Goal: Task Accomplishment & Management: Use online tool/utility

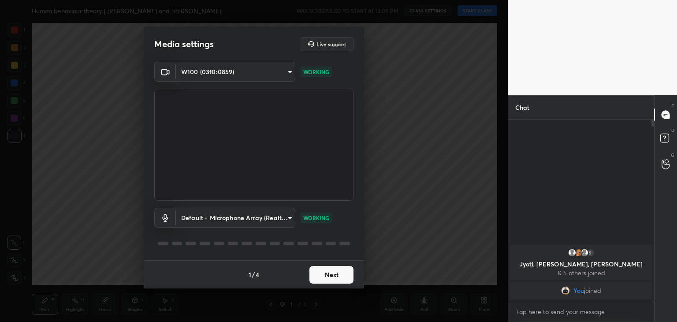
click at [332, 271] on button "Next" at bounding box center [332, 275] width 44 height 18
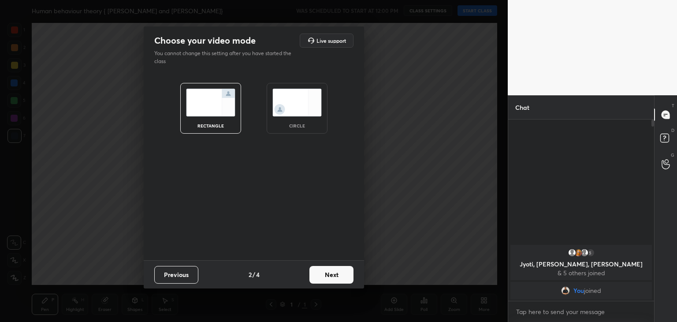
click at [291, 101] on img at bounding box center [296, 103] width 49 height 28
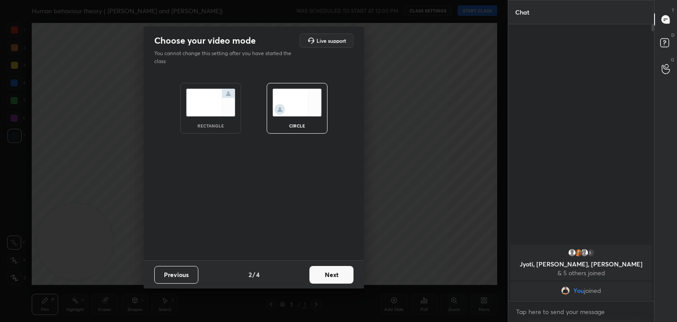
scroll to position [201, 143]
click at [333, 276] on button "Next" at bounding box center [332, 275] width 44 height 18
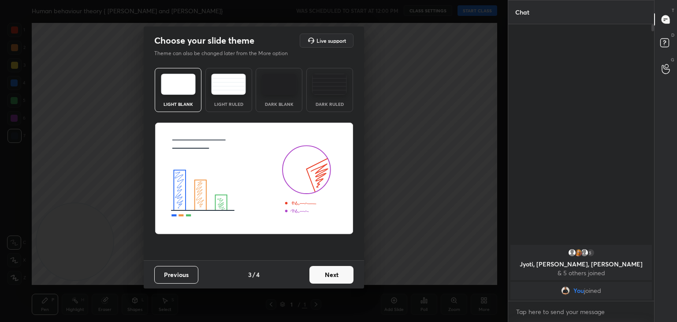
click at [335, 273] on button "Next" at bounding box center [332, 275] width 44 height 18
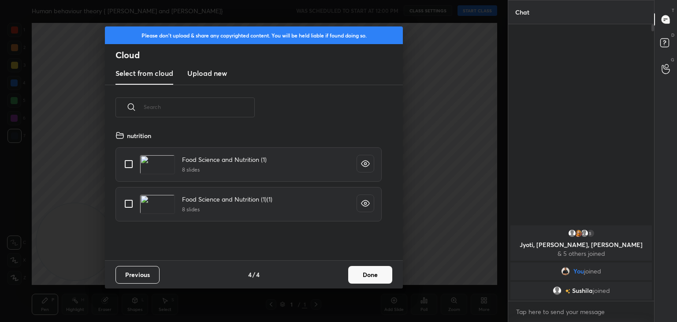
scroll to position [131, 283]
click at [215, 73] on h3 "Upload new" at bounding box center [207, 73] width 40 height 11
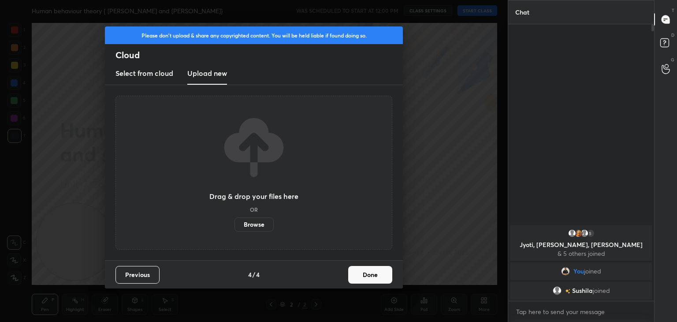
click at [260, 224] on label "Browse" at bounding box center [254, 224] width 39 height 14
click at [235, 224] on input "Browse" at bounding box center [235, 224] width 0 height 14
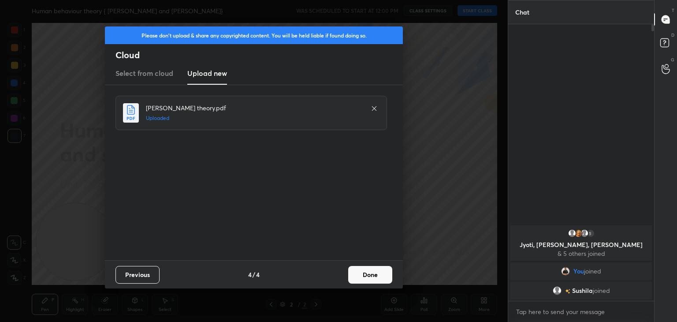
click at [373, 280] on button "Done" at bounding box center [370, 275] width 44 height 18
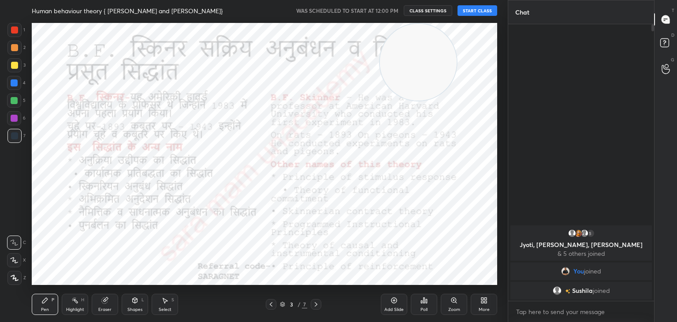
drag, startPoint x: 78, startPoint y: 255, endPoint x: 427, endPoint y: 65, distance: 397.0
click at [427, 65] on video at bounding box center [418, 62] width 77 height 77
drag, startPoint x: 427, startPoint y: 65, endPoint x: 554, endPoint y: 42, distance: 129.0
click at [554, 42] on div "1 2 3 4 5 6 7 C X Z C X Z E E Erase all H H Human behaviour theory { pavlov and…" at bounding box center [338, 161] width 677 height 322
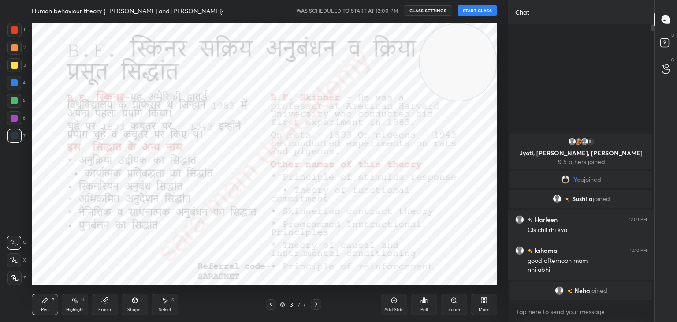
click at [478, 13] on button "START CLASS" at bounding box center [478, 10] width 40 height 11
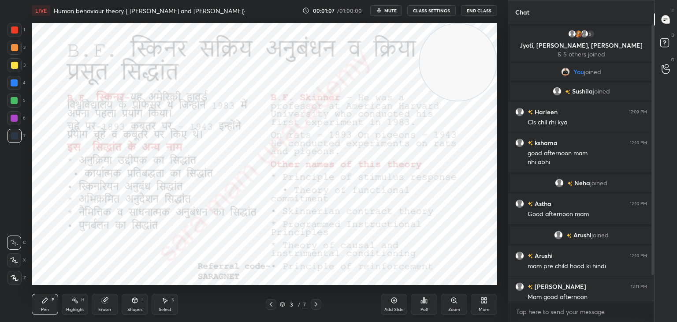
scroll to position [37, 0]
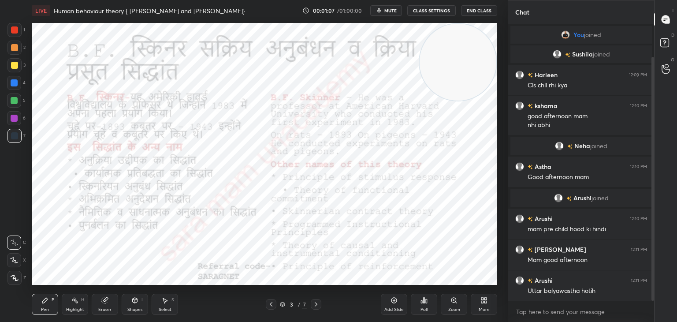
drag, startPoint x: 653, startPoint y: 213, endPoint x: 664, endPoint y: 275, distance: 63.3
click at [664, 275] on div "Chat 5 Jyoti, [PERSON_NAME], [PERSON_NAME] & 5 others joined You joined [PERSON…" at bounding box center [592, 161] width 169 height 322
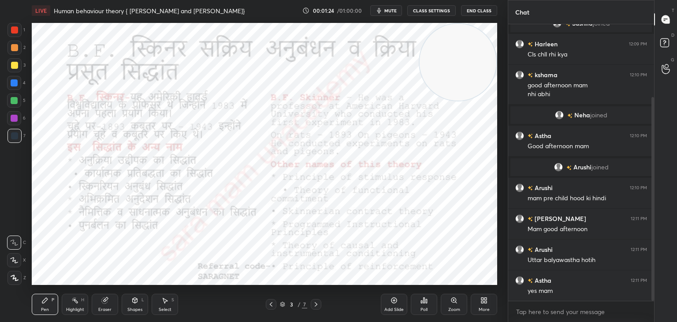
scroll to position [99, 0]
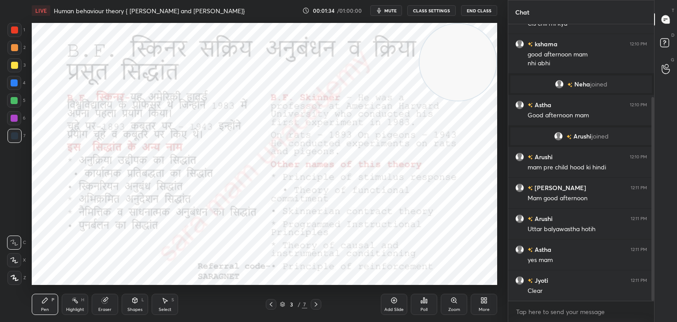
click at [269, 306] on icon at bounding box center [271, 304] width 7 height 7
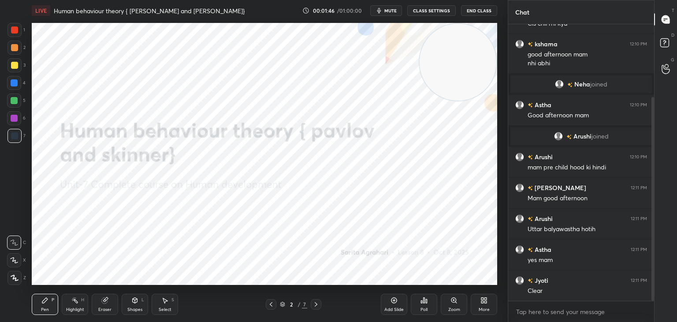
click at [16, 276] on icon at bounding box center [15, 278] width 8 height 6
click at [15, 275] on icon at bounding box center [15, 278] width 8 height 6
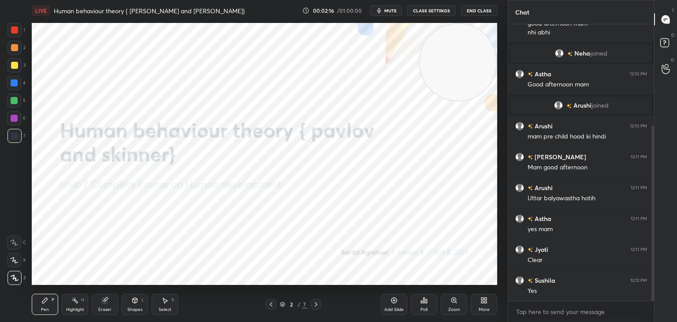
scroll to position [160, 0]
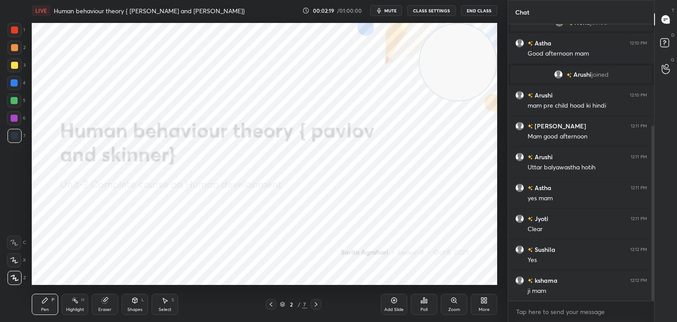
click at [319, 304] on icon at bounding box center [316, 304] width 7 height 7
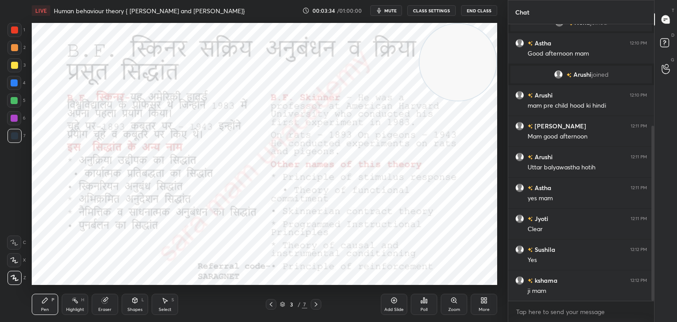
click at [318, 305] on icon at bounding box center [316, 304] width 7 height 7
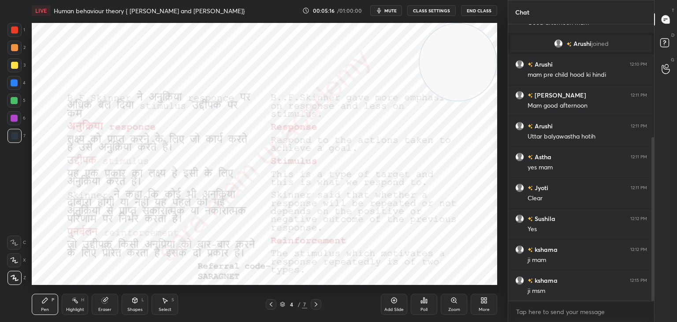
scroll to position [222, 0]
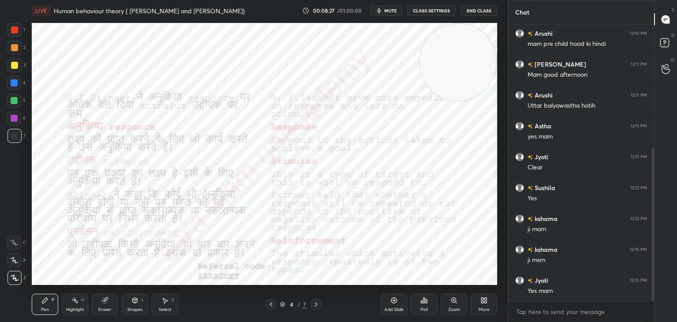
click at [318, 302] on icon at bounding box center [316, 304] width 7 height 7
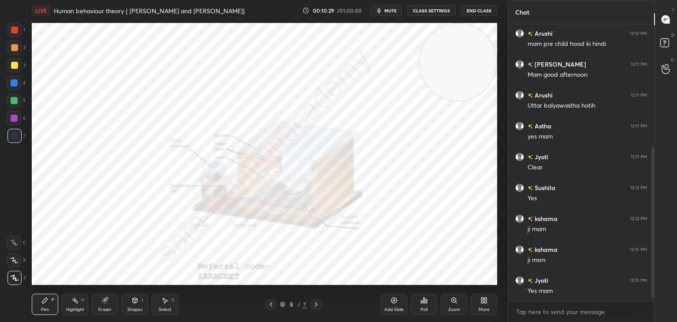
click at [314, 301] on icon at bounding box center [316, 304] width 7 height 7
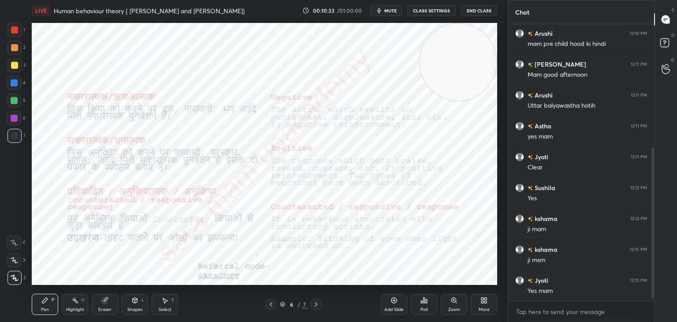
click at [270, 305] on icon at bounding box center [271, 304] width 3 height 4
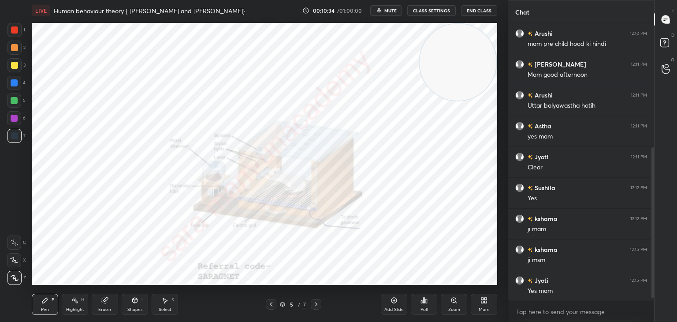
click at [274, 303] on icon at bounding box center [271, 304] width 7 height 7
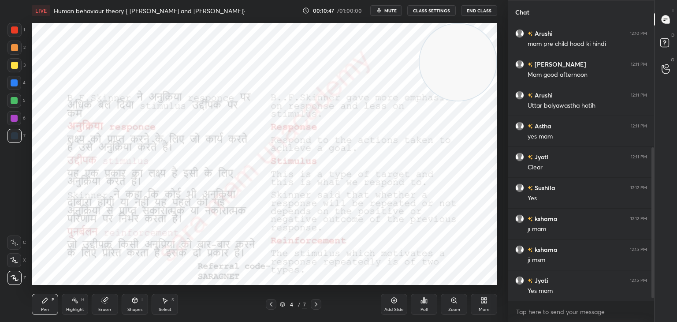
scroll to position [243, 0]
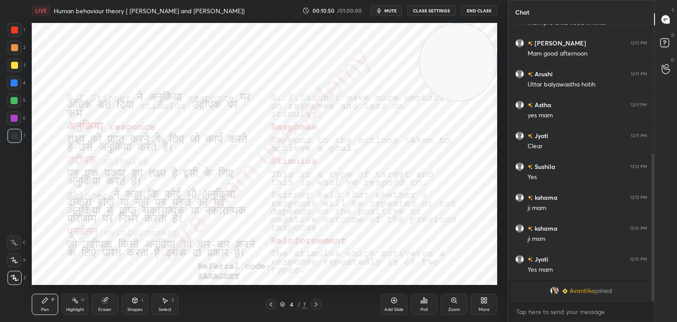
click at [317, 304] on icon at bounding box center [316, 304] width 7 height 7
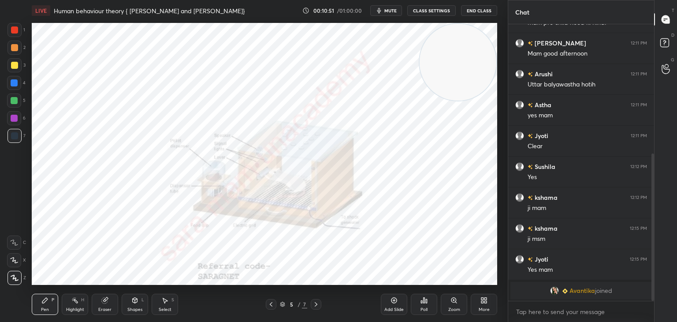
click at [317, 302] on icon at bounding box center [316, 304] width 7 height 7
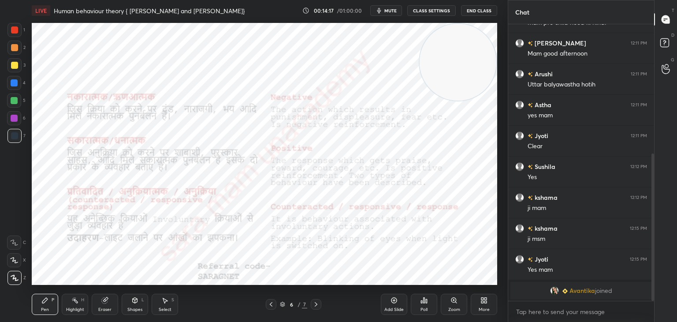
click at [318, 304] on icon at bounding box center [316, 304] width 7 height 7
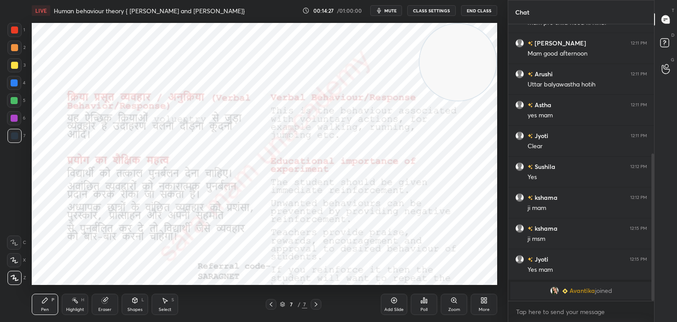
click at [272, 302] on icon at bounding box center [271, 304] width 7 height 7
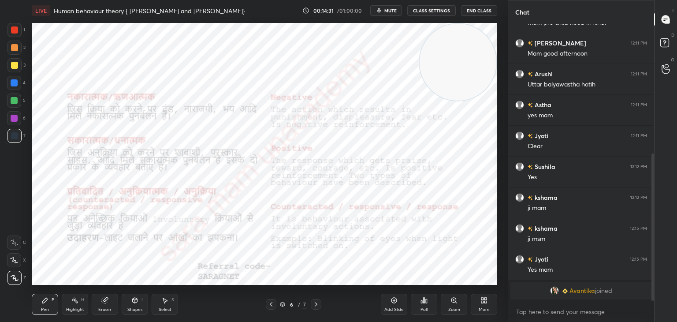
click at [315, 305] on icon at bounding box center [316, 304] width 7 height 7
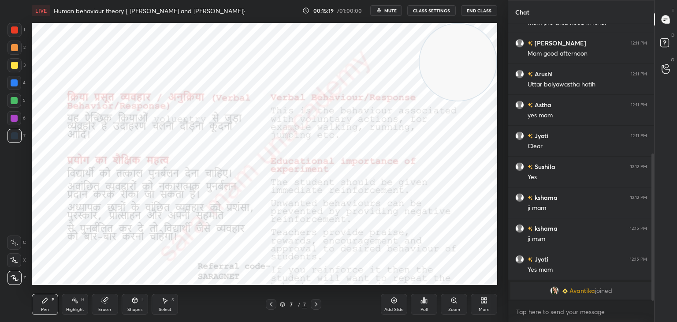
click at [269, 304] on icon at bounding box center [271, 304] width 7 height 7
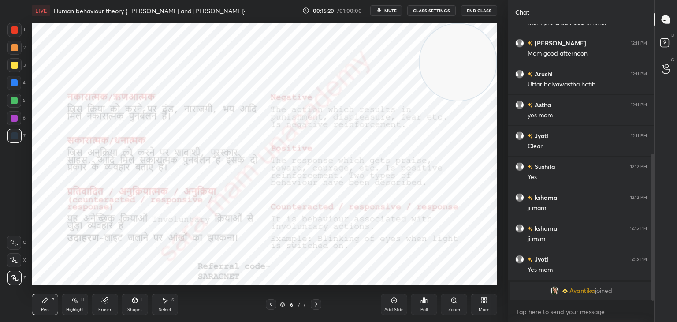
click at [271, 305] on icon at bounding box center [271, 304] width 3 height 4
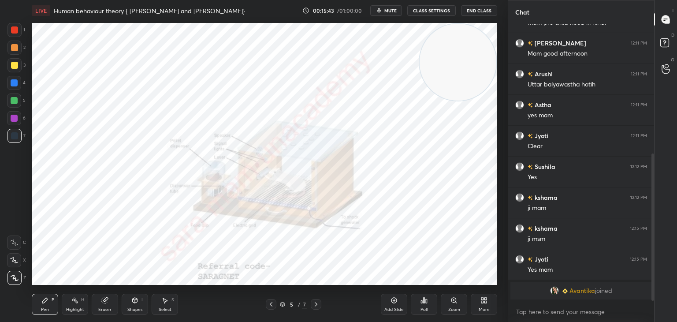
click at [321, 300] on div "5 / 7" at bounding box center [293, 304] width 175 height 11
click at [317, 304] on icon at bounding box center [316, 304] width 3 height 4
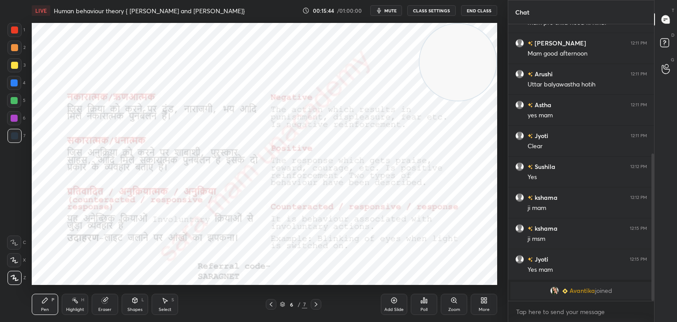
click at [316, 305] on icon at bounding box center [316, 304] width 3 height 4
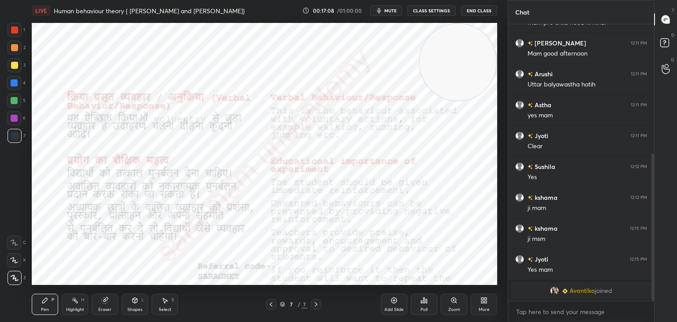
scroll to position [274, 0]
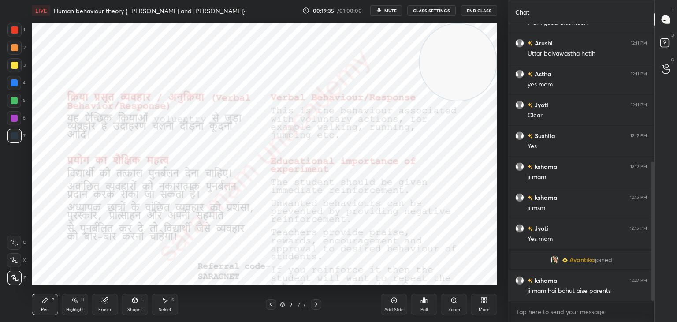
click at [270, 302] on icon at bounding box center [271, 304] width 7 height 7
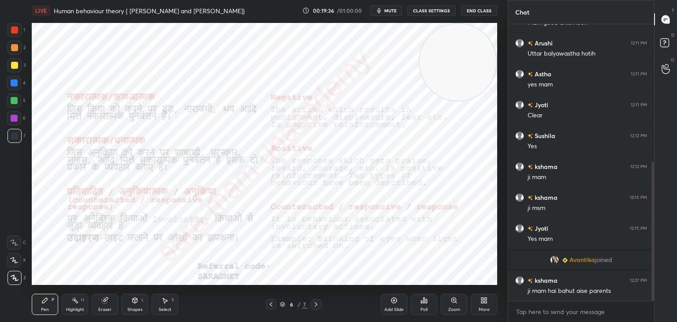
click at [270, 302] on icon at bounding box center [271, 304] width 7 height 7
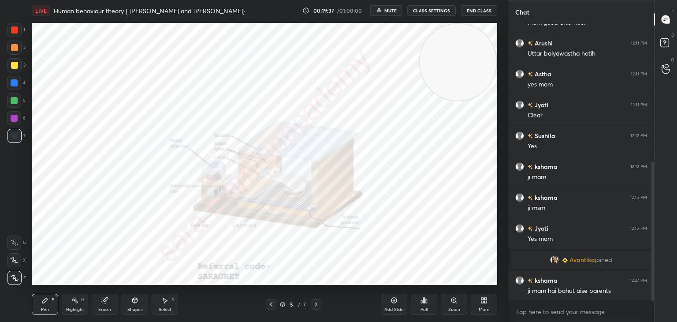
click at [270, 302] on icon at bounding box center [271, 304] width 7 height 7
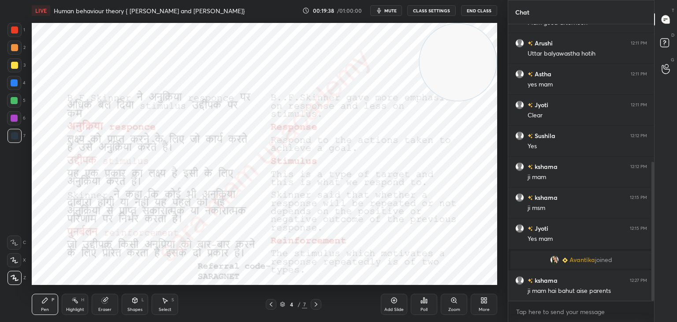
click at [270, 302] on icon at bounding box center [271, 304] width 7 height 7
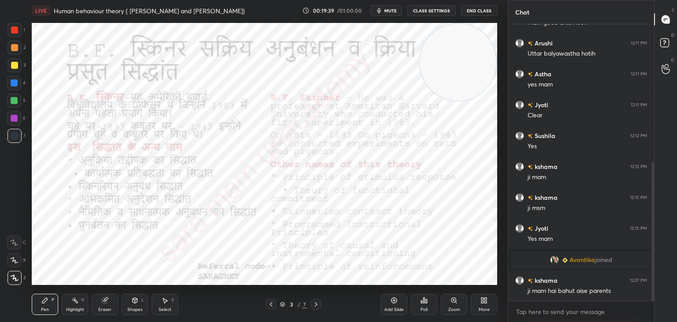
click at [270, 302] on icon at bounding box center [271, 304] width 7 height 7
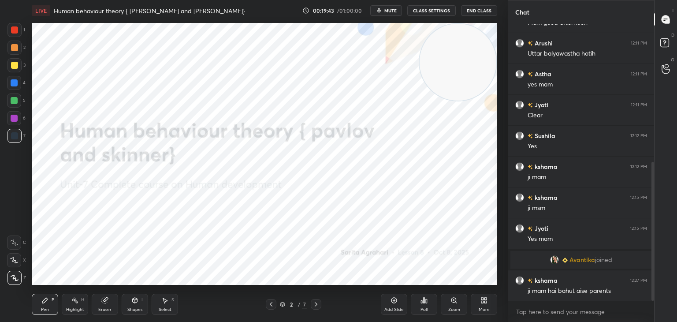
click at [315, 306] on icon at bounding box center [316, 304] width 7 height 7
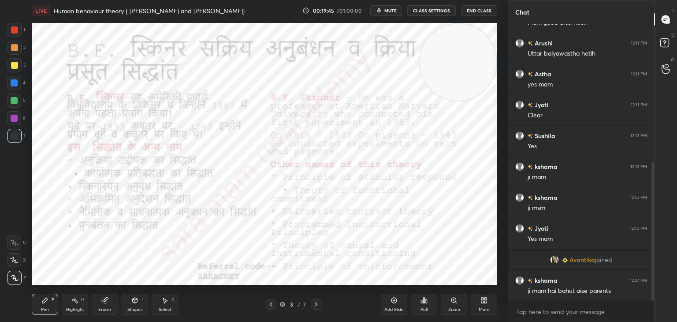
click at [315, 306] on icon at bounding box center [316, 304] width 7 height 7
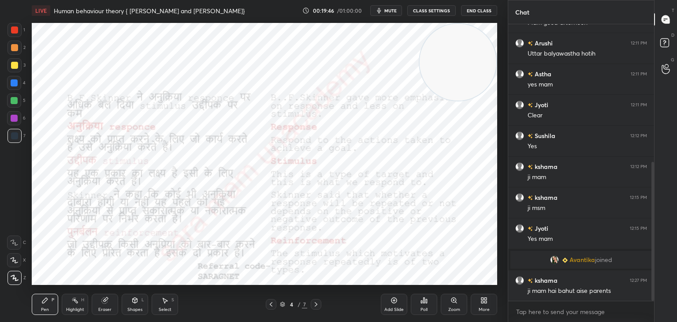
click at [315, 306] on icon at bounding box center [316, 304] width 7 height 7
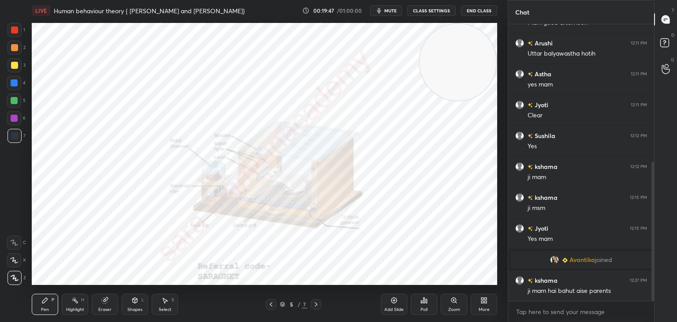
scroll to position [305, 0]
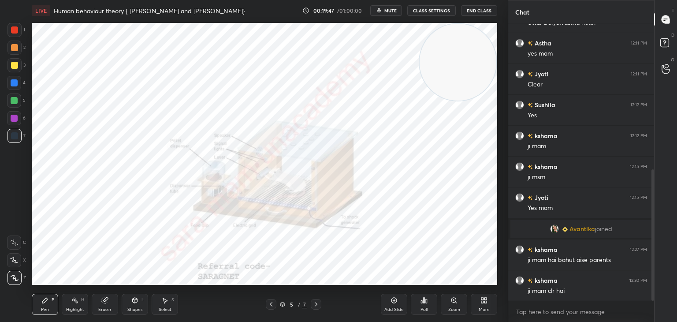
click at [315, 306] on icon at bounding box center [316, 304] width 7 height 7
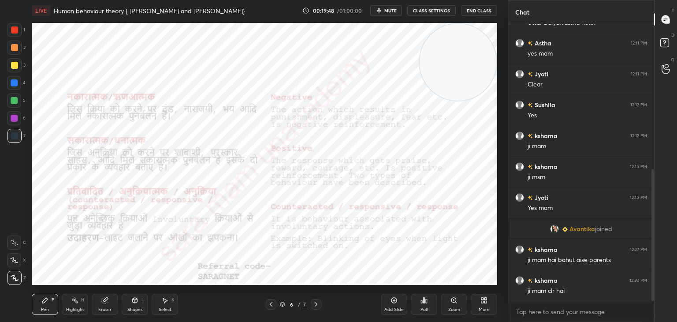
click at [315, 306] on icon at bounding box center [316, 304] width 7 height 7
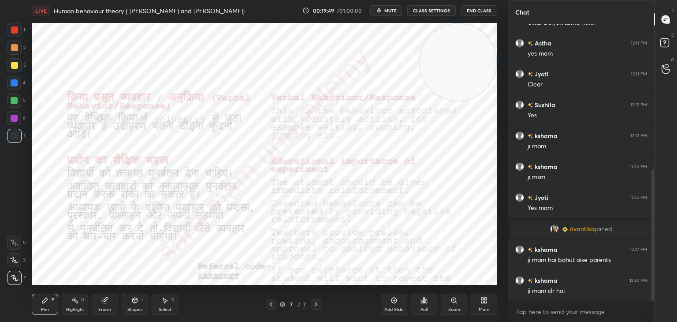
click at [315, 306] on icon at bounding box center [316, 304] width 7 height 7
click at [479, 303] on div "More" at bounding box center [484, 304] width 26 height 21
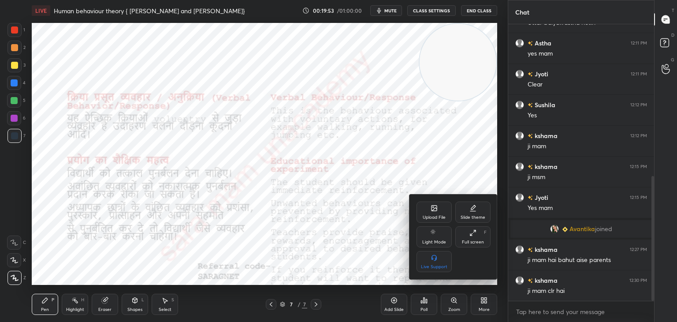
scroll to position [336, 0]
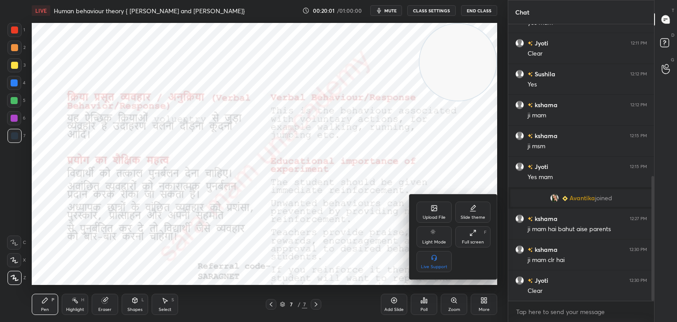
click at [369, 265] on div at bounding box center [338, 161] width 677 height 322
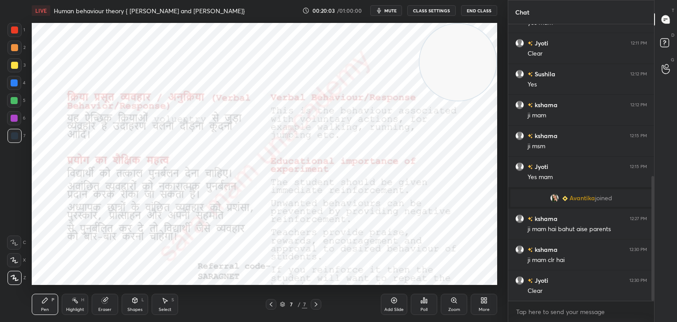
click at [481, 303] on icon at bounding box center [484, 300] width 7 height 7
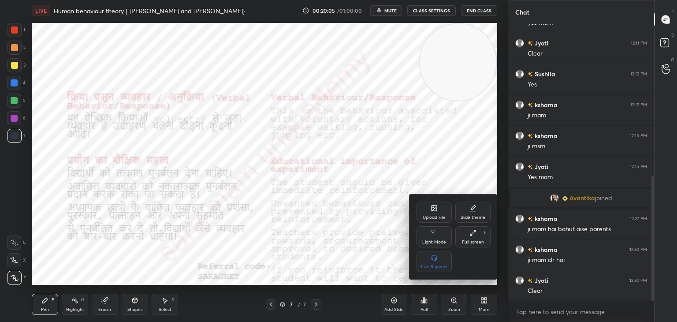
click at [434, 220] on div "Upload File" at bounding box center [434, 217] width 23 height 4
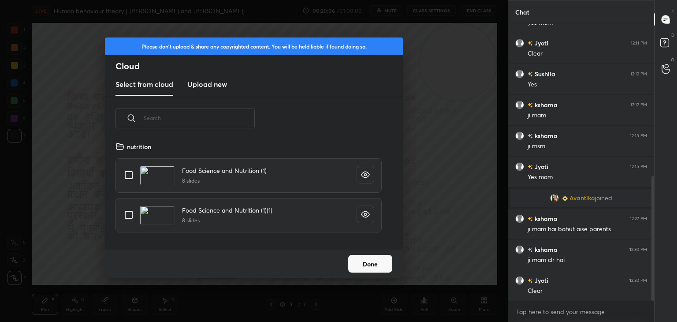
scroll to position [108, 283]
click at [213, 82] on h3 "Upload new" at bounding box center [207, 84] width 40 height 11
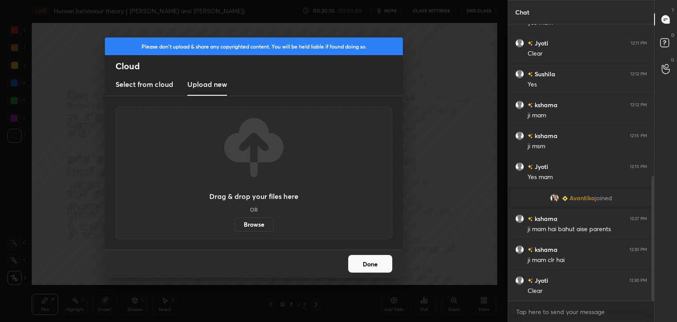
click at [258, 224] on label "Browse" at bounding box center [254, 224] width 39 height 14
click at [235, 224] on input "Browse" at bounding box center [235, 224] width 0 height 14
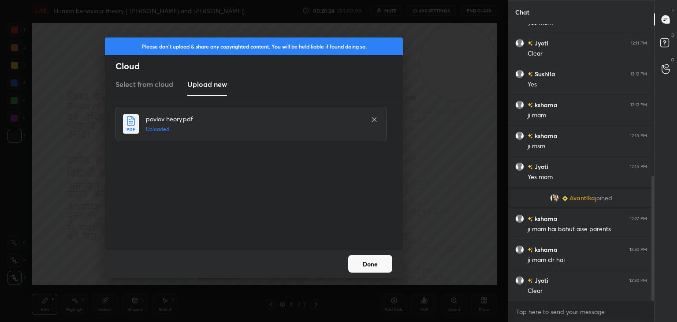
click at [365, 264] on button "Done" at bounding box center [370, 264] width 44 height 18
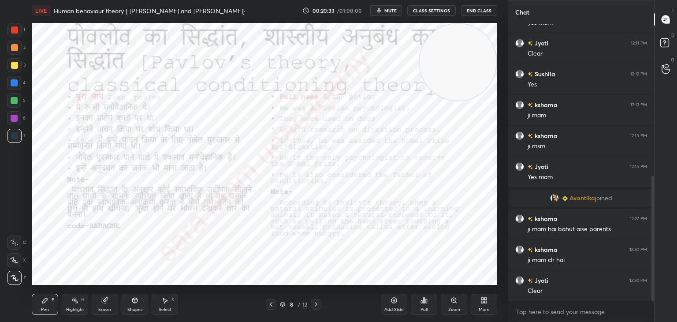
click at [315, 303] on icon at bounding box center [316, 304] width 7 height 7
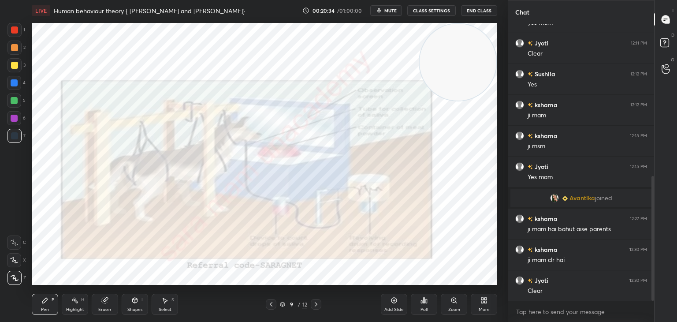
click at [315, 303] on icon at bounding box center [316, 304] width 7 height 7
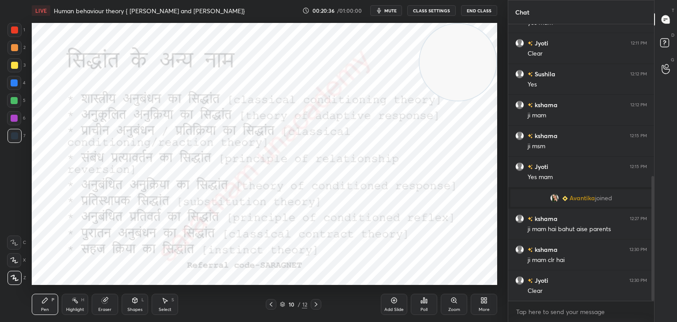
click at [315, 303] on icon at bounding box center [316, 304] width 7 height 7
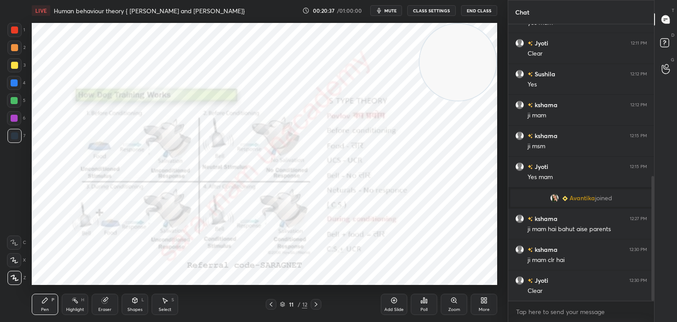
click at [315, 303] on icon at bounding box center [316, 304] width 7 height 7
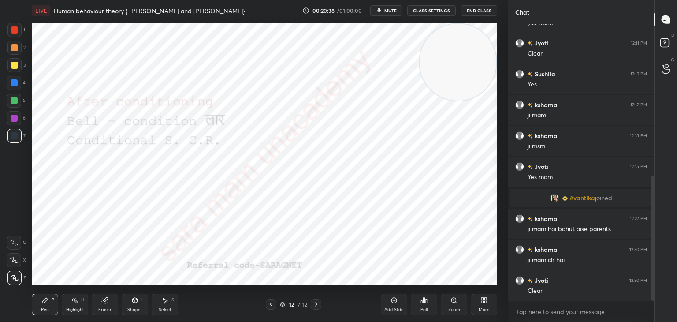
click at [315, 303] on icon at bounding box center [316, 304] width 7 height 7
click at [272, 304] on icon at bounding box center [271, 304] width 7 height 7
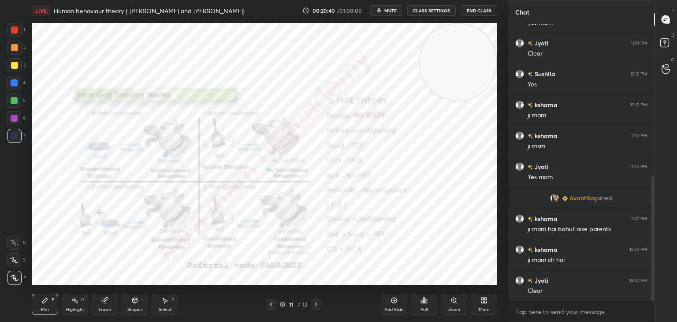
click at [272, 304] on icon at bounding box center [271, 304] width 7 height 7
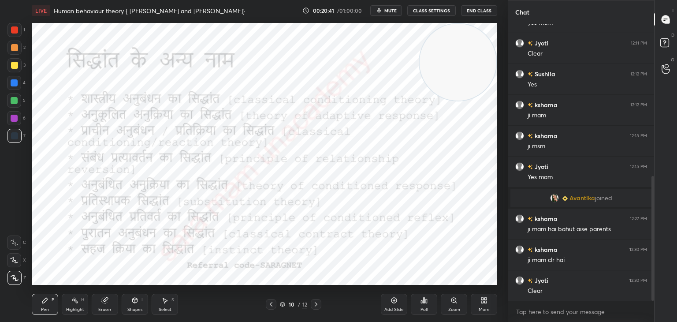
click at [272, 304] on icon at bounding box center [271, 304] width 7 height 7
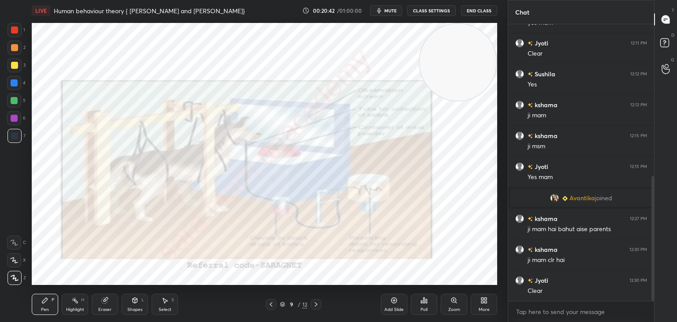
click at [272, 304] on icon at bounding box center [271, 304] width 7 height 7
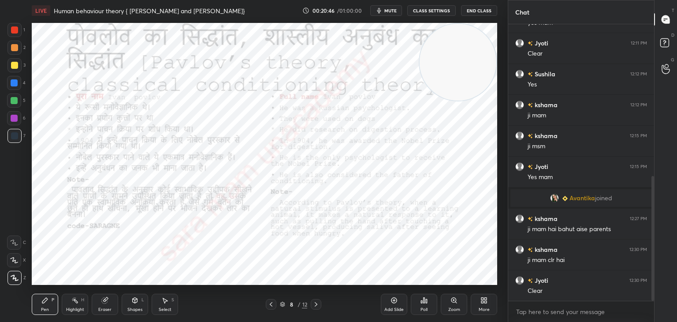
click at [270, 308] on div at bounding box center [271, 304] width 11 height 11
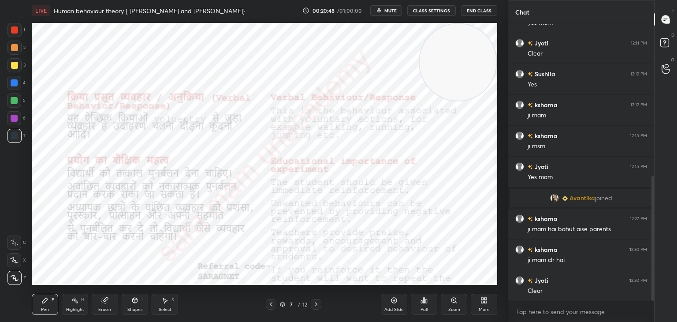
click at [318, 304] on icon at bounding box center [316, 304] width 7 height 7
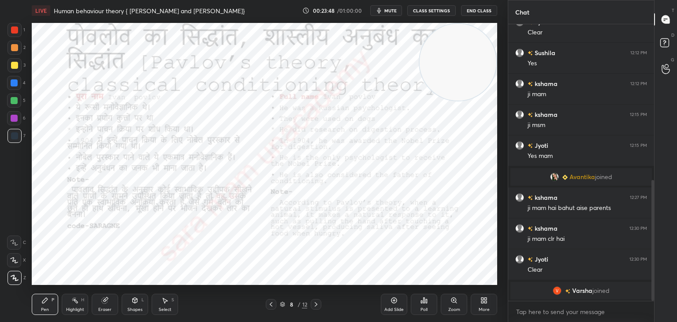
scroll to position [357, 0]
click at [313, 306] on icon at bounding box center [316, 304] width 7 height 7
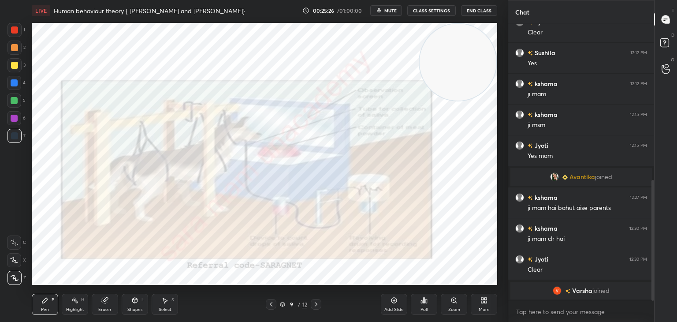
click at [317, 303] on icon at bounding box center [316, 304] width 7 height 7
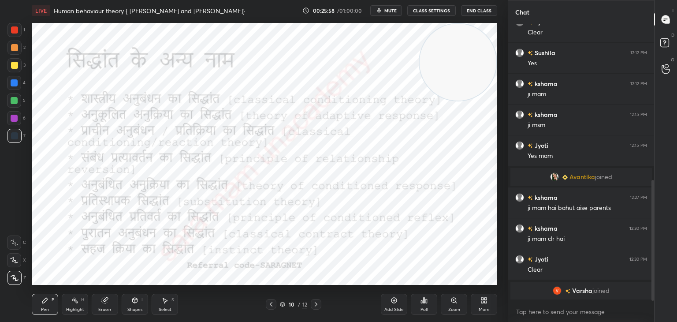
click at [321, 305] on div at bounding box center [316, 304] width 11 height 11
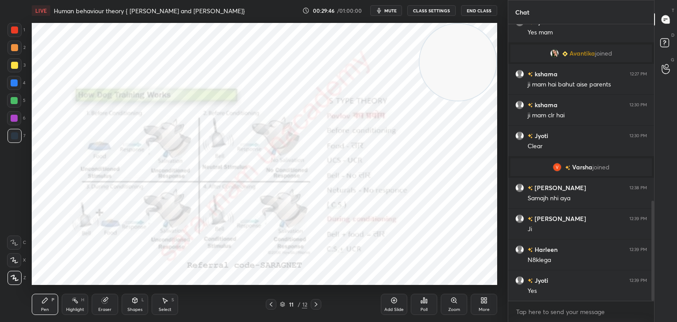
scroll to position [488, 0]
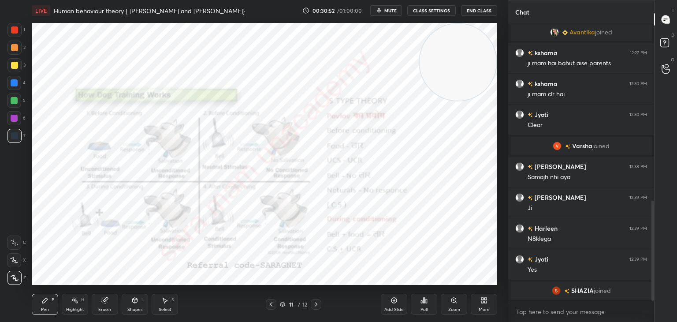
click at [314, 304] on icon at bounding box center [316, 304] width 7 height 7
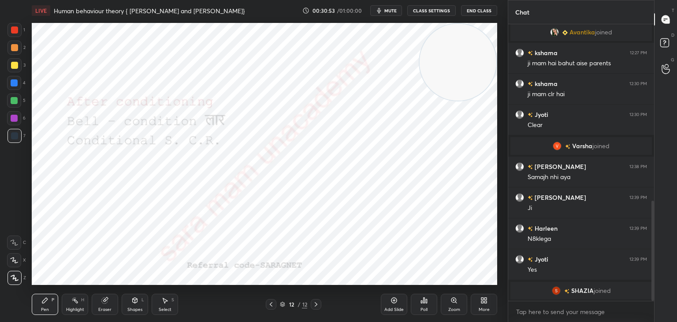
scroll to position [487, 0]
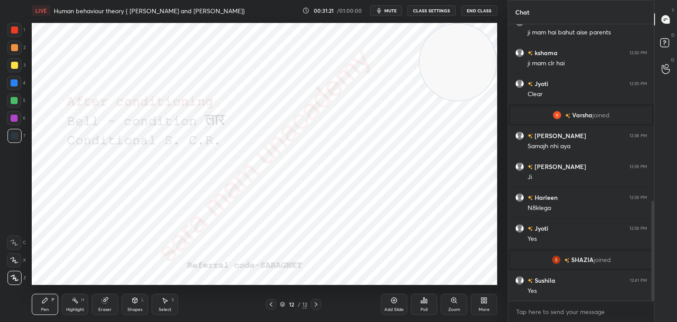
click at [270, 301] on icon at bounding box center [271, 304] width 7 height 7
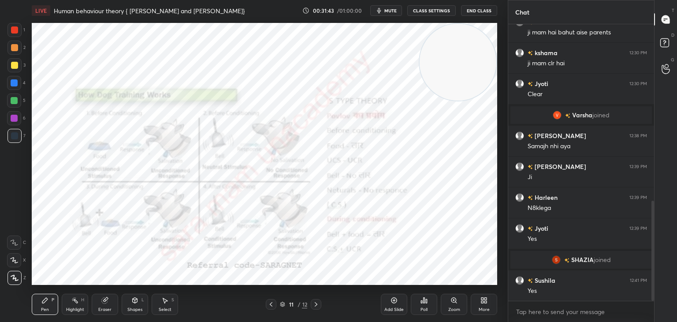
click at [317, 305] on icon at bounding box center [316, 304] width 7 height 7
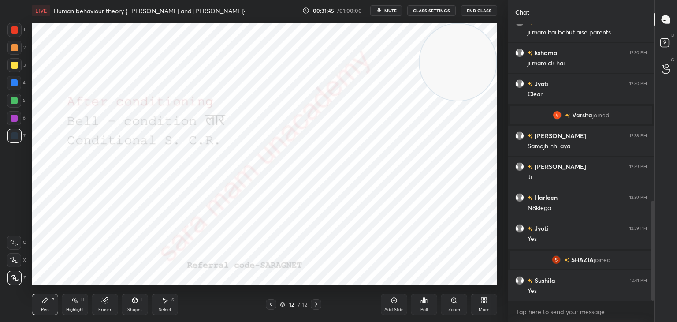
click at [317, 302] on icon at bounding box center [316, 304] width 7 height 7
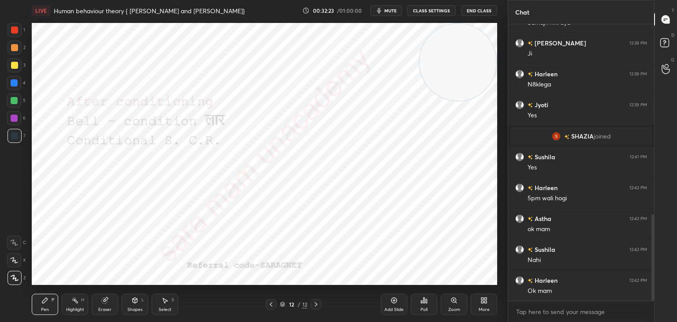
scroll to position [641, 0]
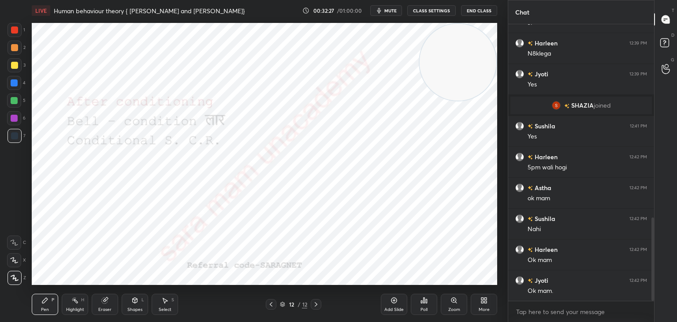
click at [484, 7] on button "End Class" at bounding box center [479, 10] width 36 height 11
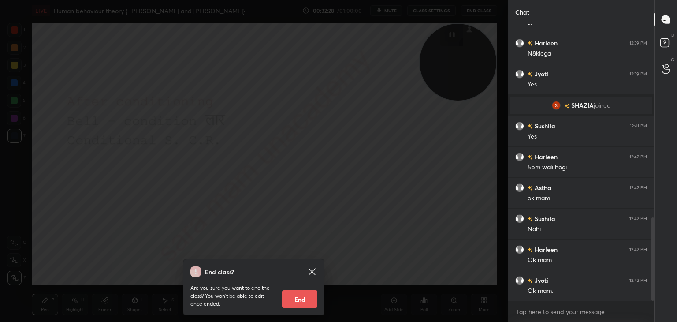
click at [295, 298] on button "End" at bounding box center [299, 299] width 35 height 18
type textarea "x"
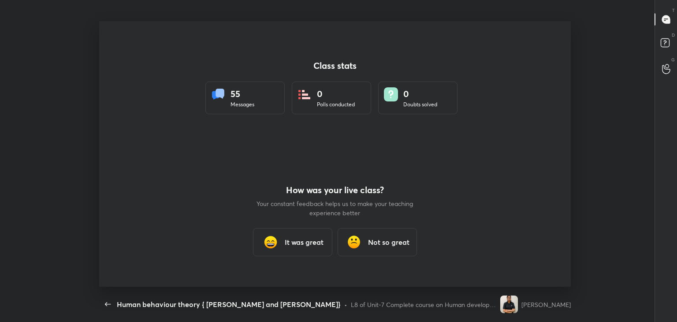
scroll to position [3, 0]
click at [309, 244] on h3 "It was great" at bounding box center [304, 242] width 39 height 11
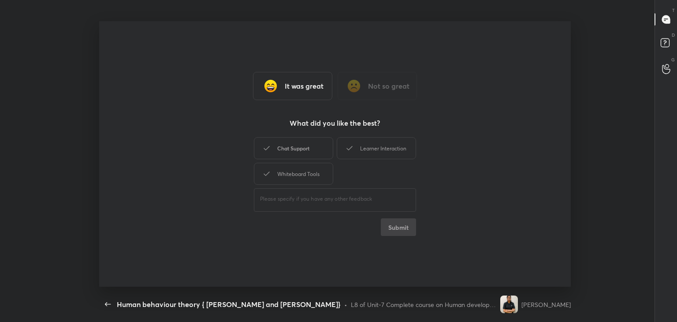
click at [296, 157] on div "Chat Support" at bounding box center [293, 148] width 79 height 22
click at [395, 83] on h3 "Not so great" at bounding box center [388, 86] width 41 height 11
click at [376, 173] on div "Technical issues" at bounding box center [376, 174] width 79 height 22
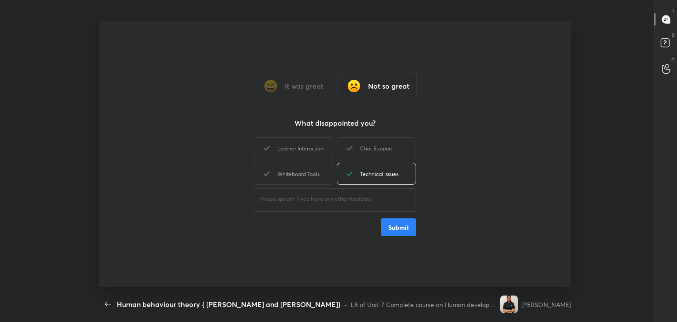
click at [404, 225] on button "Submit" at bounding box center [398, 227] width 35 height 18
